Goal: Transaction & Acquisition: Purchase product/service

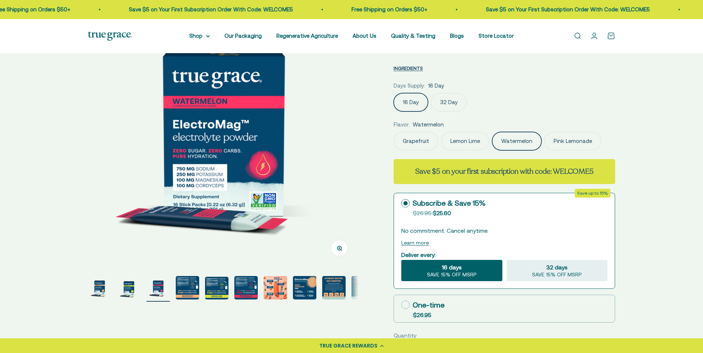
scroll to position [84, 0]
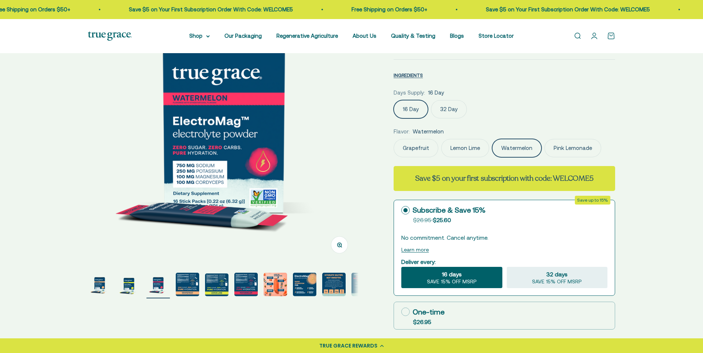
select select "3"
click at [178, 292] on img "Go to item 4" at bounding box center [187, 284] width 23 height 23
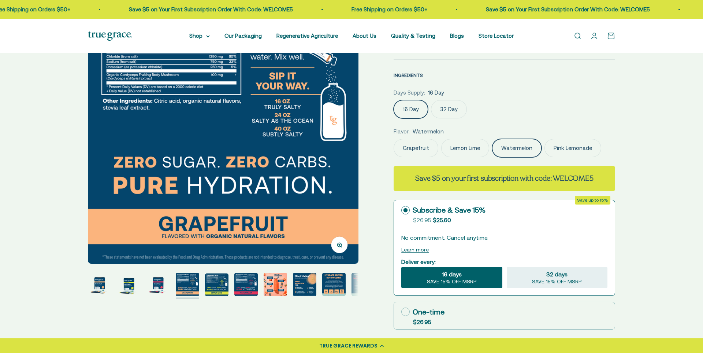
scroll to position [0, 0]
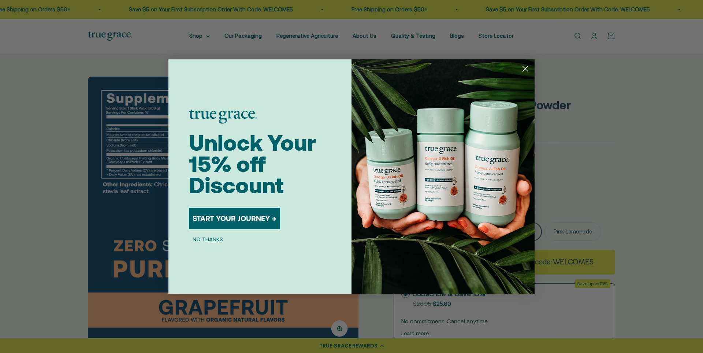
click at [76, 172] on div "Close dialog Unlock Your 15% off Discount START YOUR JOURNEY → NO THANKS Submit" at bounding box center [351, 176] width 703 height 353
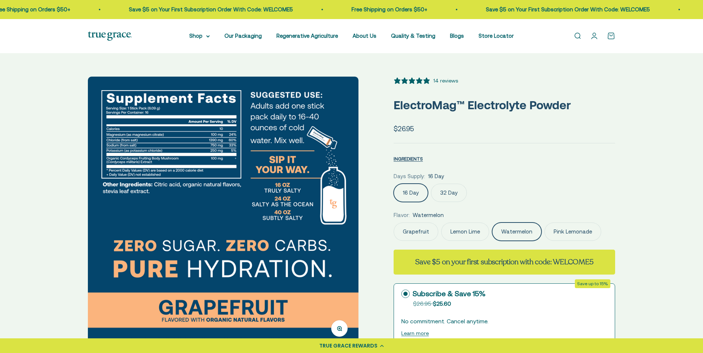
click at [525, 69] on div "Zoom Go to item 1 Go to item 2 Go to item 3 Go to item 4 Go to item 5 Go to ite…" at bounding box center [351, 351] width 703 height 597
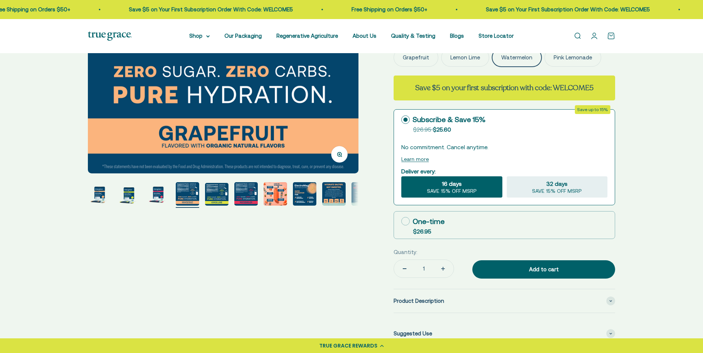
scroll to position [234, 0]
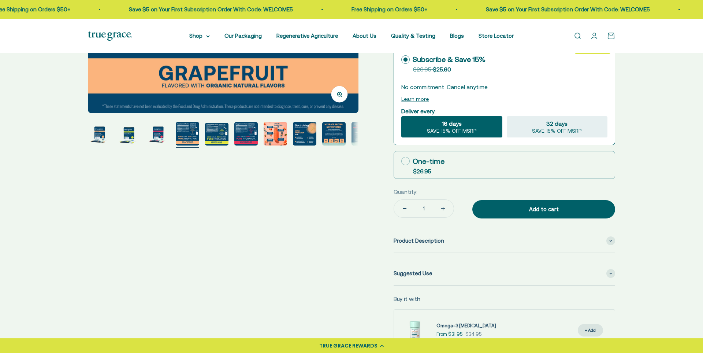
click at [250, 139] on img "Go to item 6" at bounding box center [245, 133] width 23 height 23
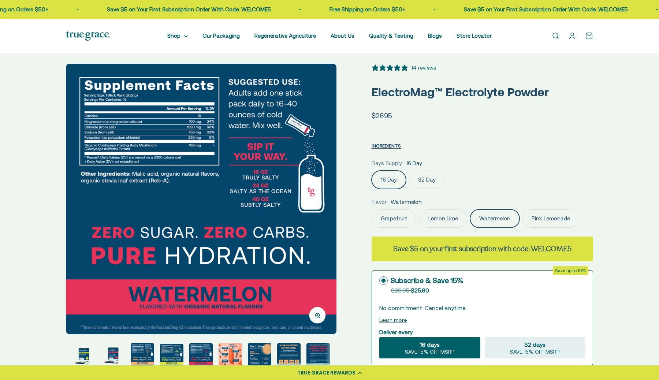
scroll to position [0, 23]
